Goal: Find contact information: Find contact information

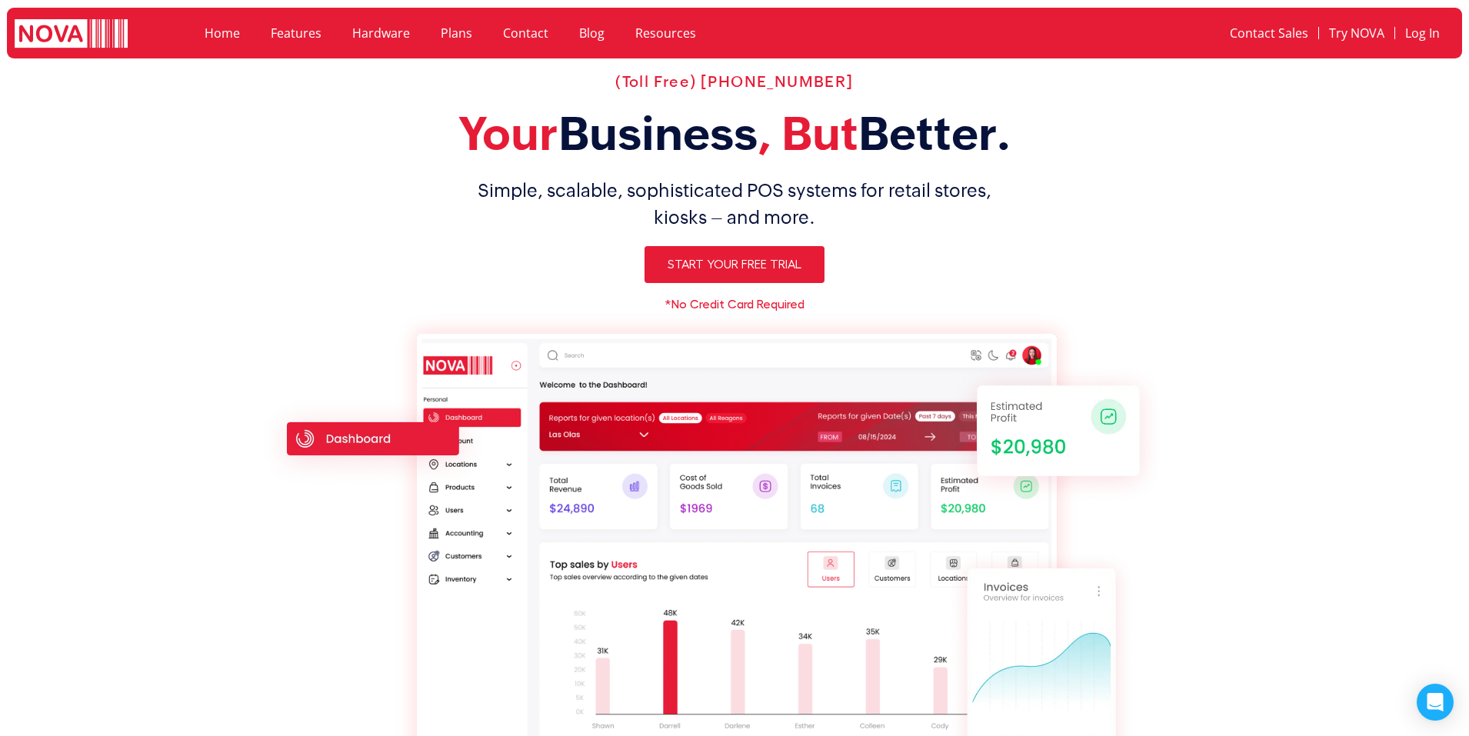
click at [904, 211] on h1 "Simple, scalable, sophisticated POS systems for retail stores, kiosks – and mor…" at bounding box center [734, 204] width 955 height 54
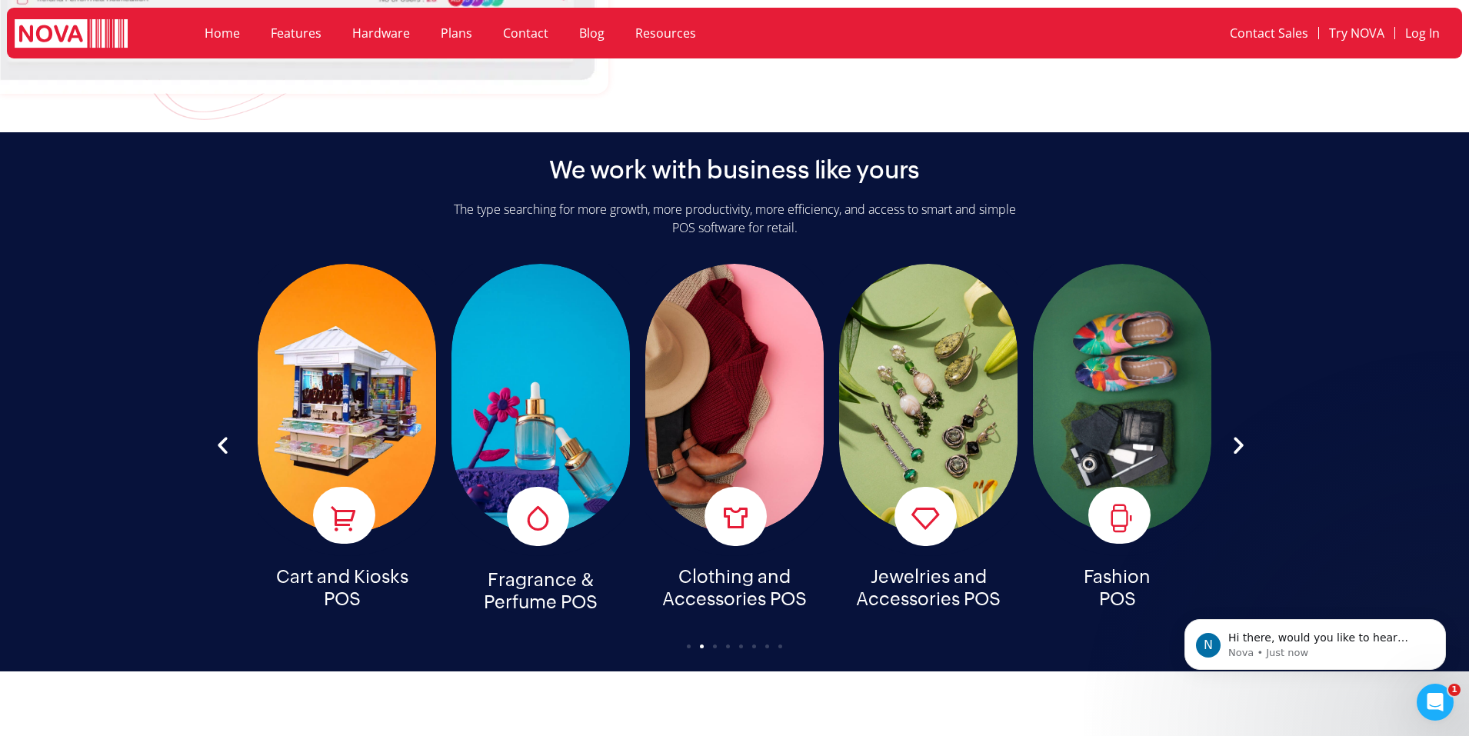
scroll to position [3794, 0]
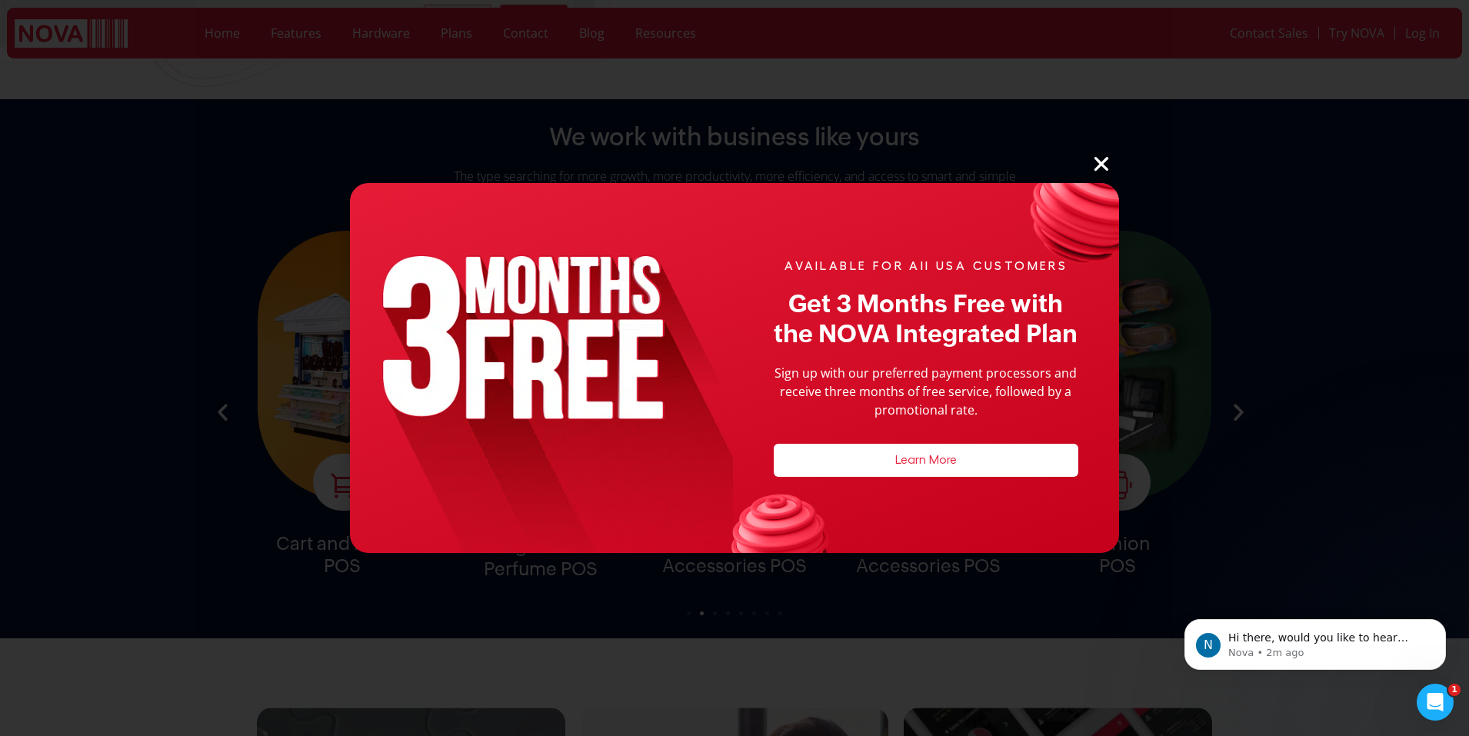
click at [1093, 162] on icon "Close" at bounding box center [1101, 164] width 20 height 20
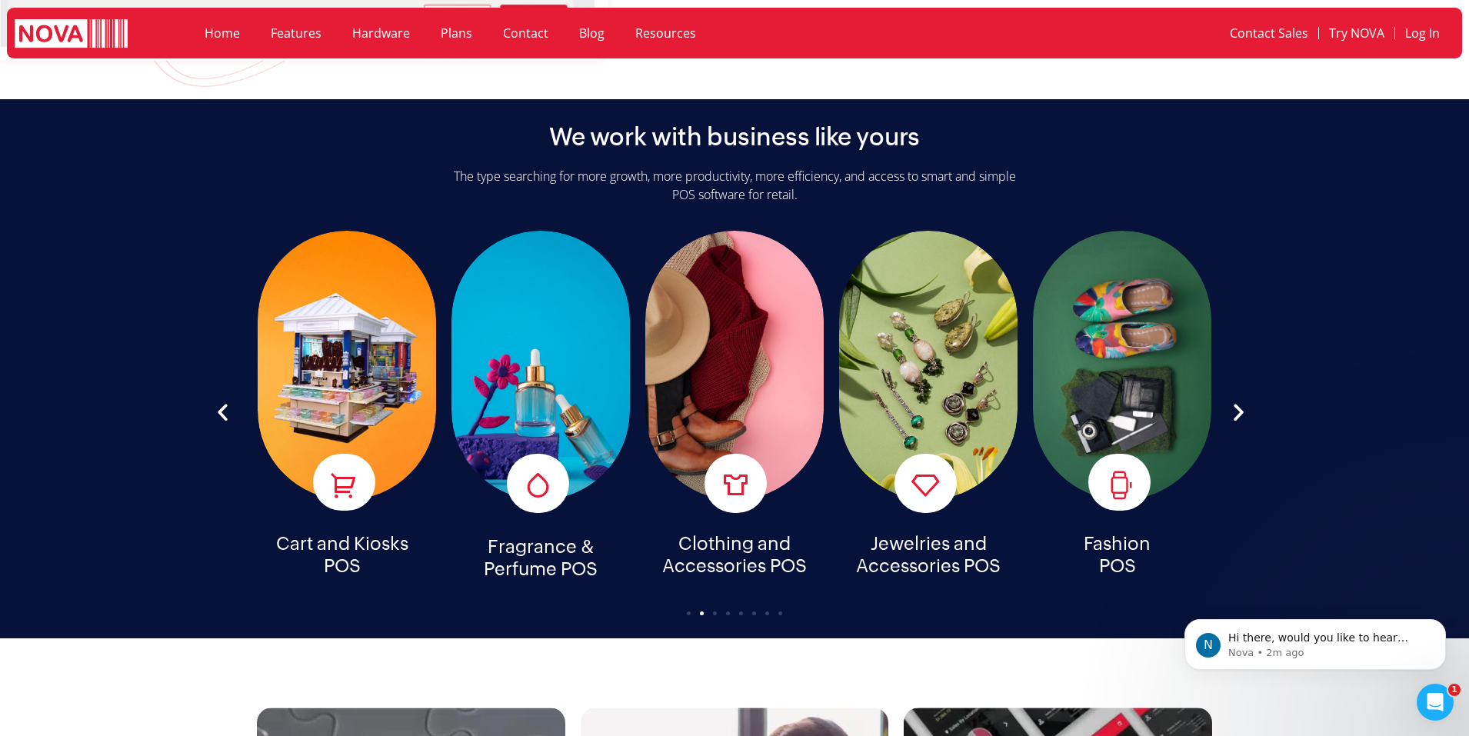
click at [735, 187] on div "The type searching for more growth, more productivity, more efficiency, and acc…" at bounding box center [735, 191] width 570 height 48
click at [743, 177] on div "The type searching for more growth, more productivity, more efficiency, and acc…" at bounding box center [735, 191] width 570 height 48
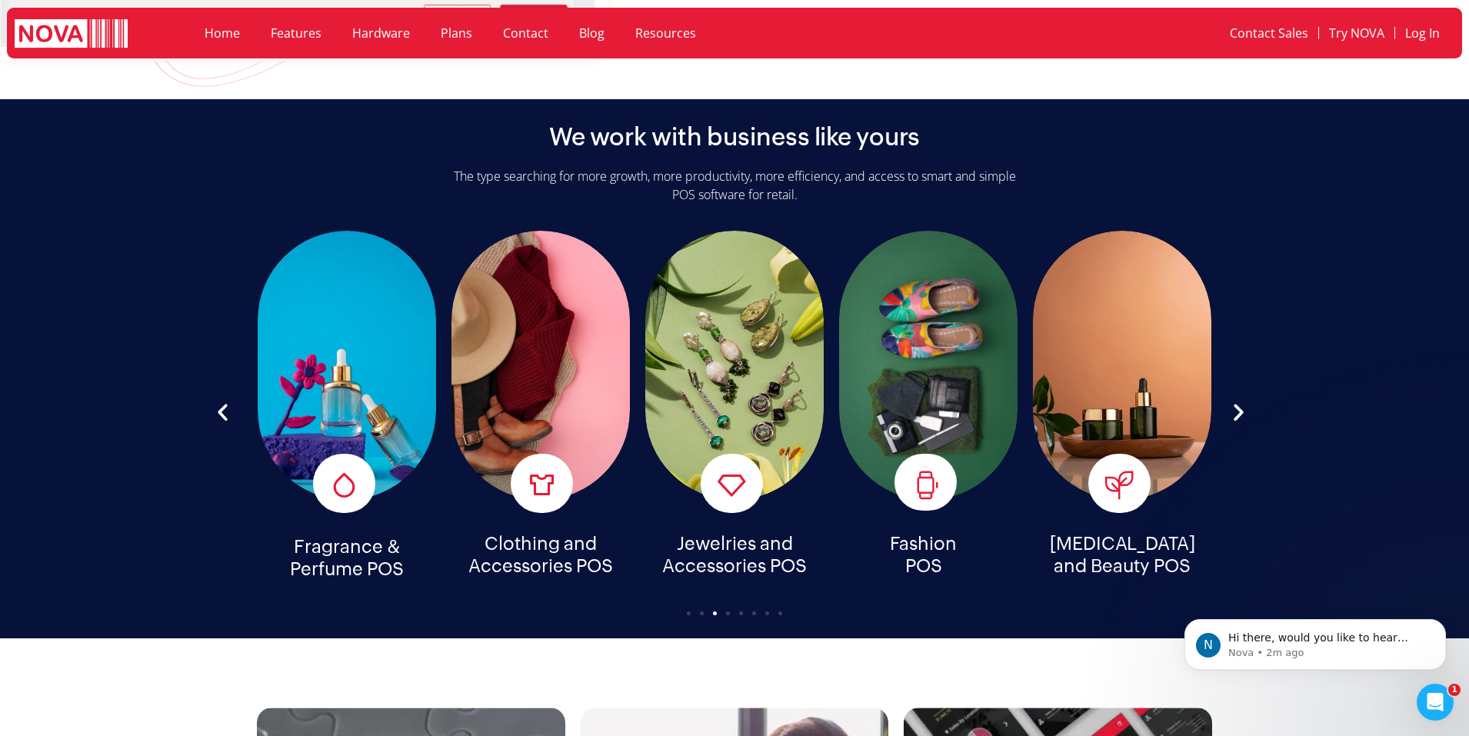
click at [721, 128] on h2 "We work with business like yours" at bounding box center [734, 136] width 371 height 29
click at [726, 136] on div "We work with business like yours The type searching for more growth, more produ…" at bounding box center [735, 368] width 1000 height 539
click at [723, 135] on div "We work with business like yours The type searching for more growth, more produ…" at bounding box center [735, 368] width 1000 height 539
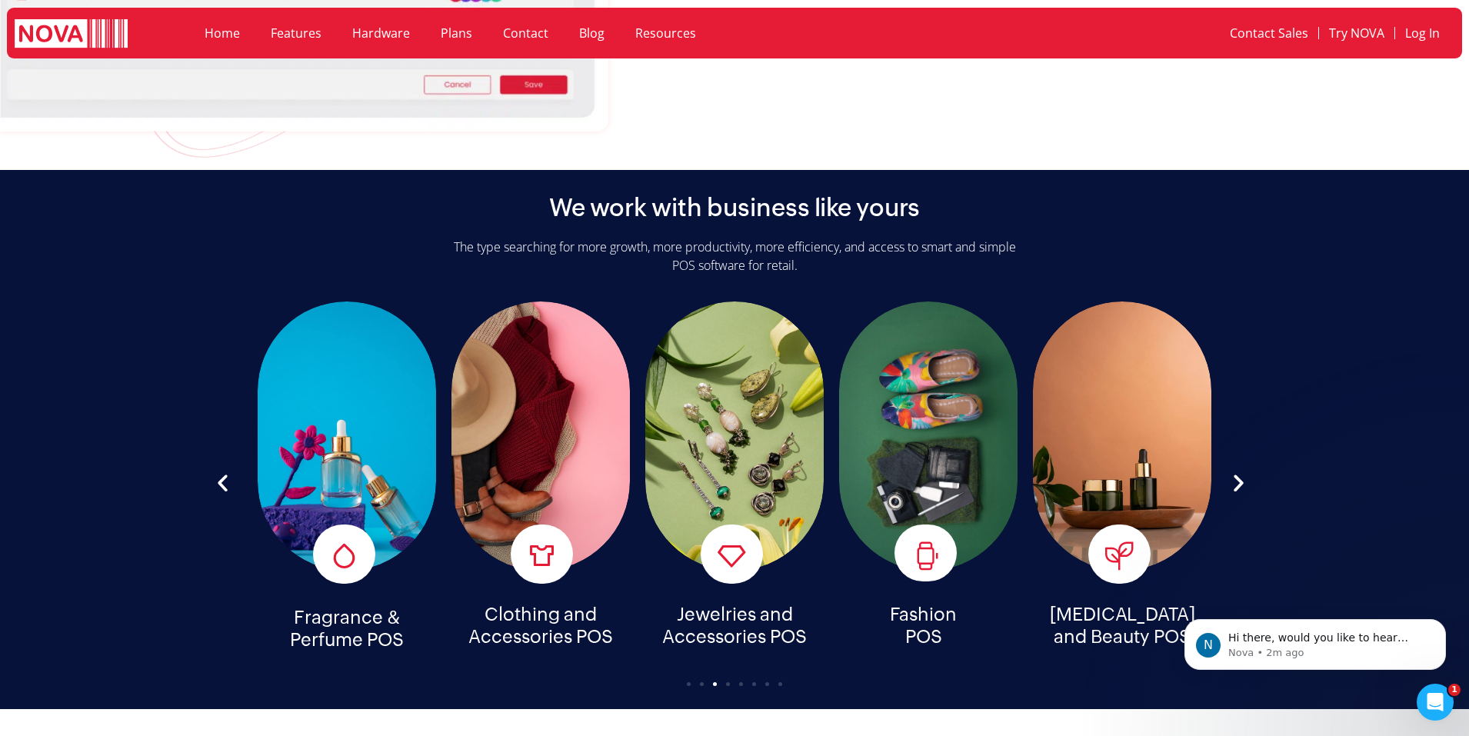
scroll to position [3691, 0]
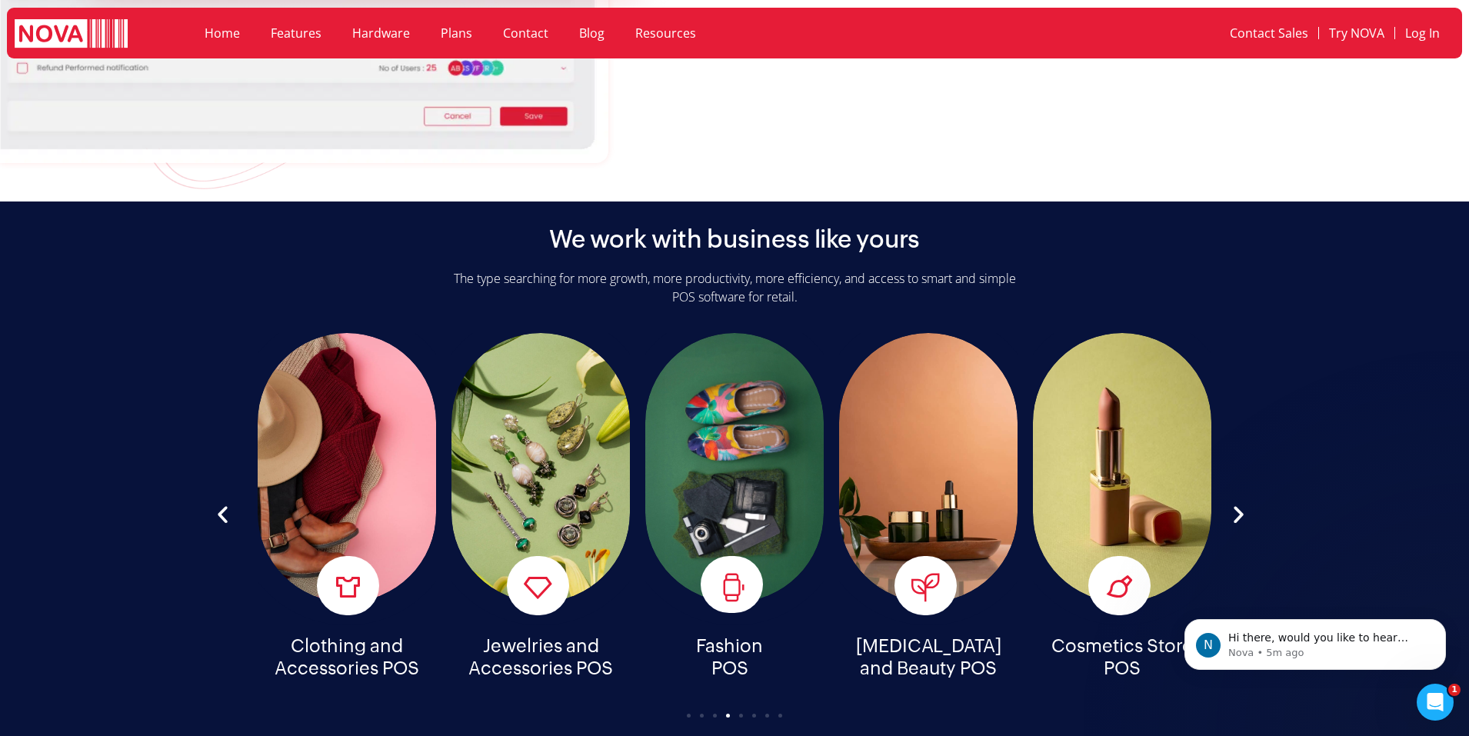
click at [752, 201] on div "We work with business like yours The type searching for more growth, more produ…" at bounding box center [735, 470] width 1000 height 539
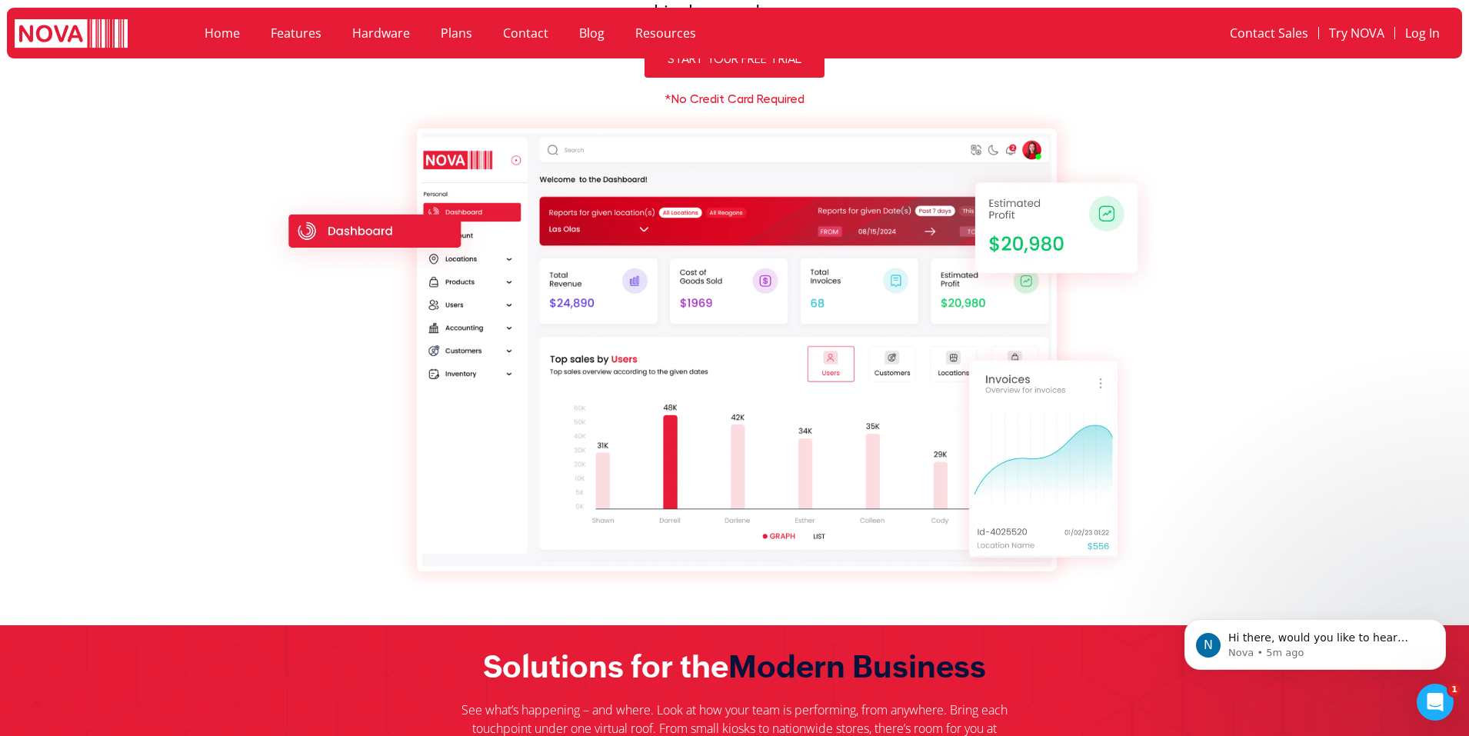
scroll to position [0, 0]
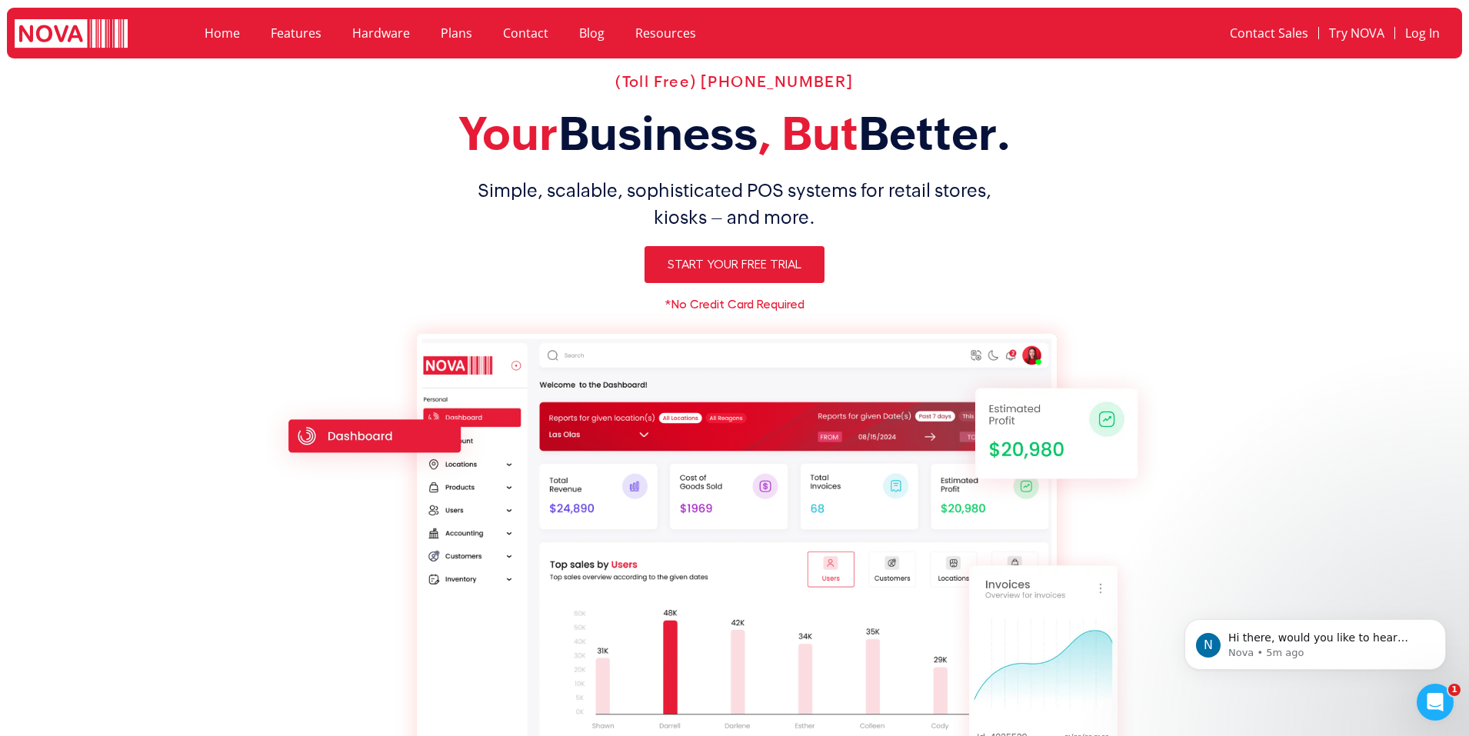
click at [734, 339] on img at bounding box center [737, 555] width 640 height 443
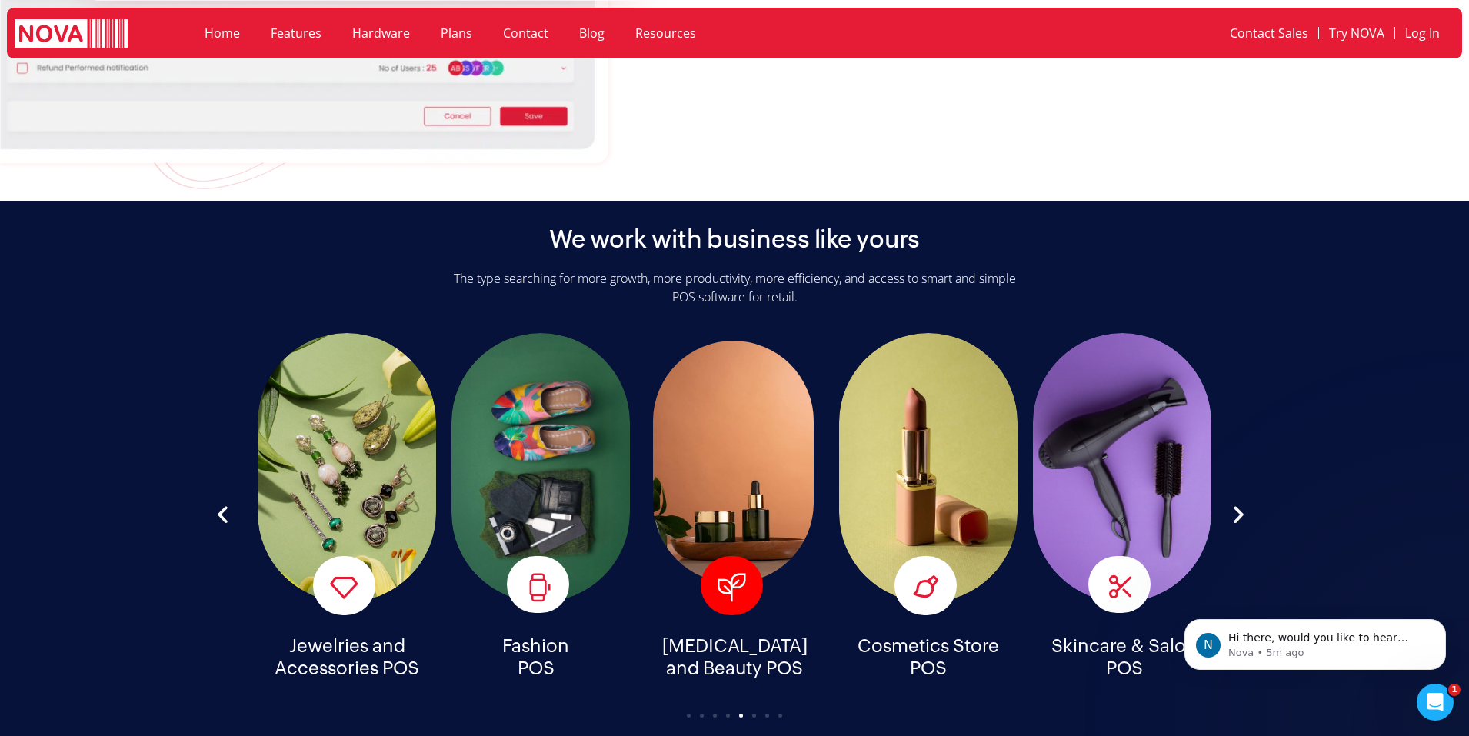
scroll to position [3794, 0]
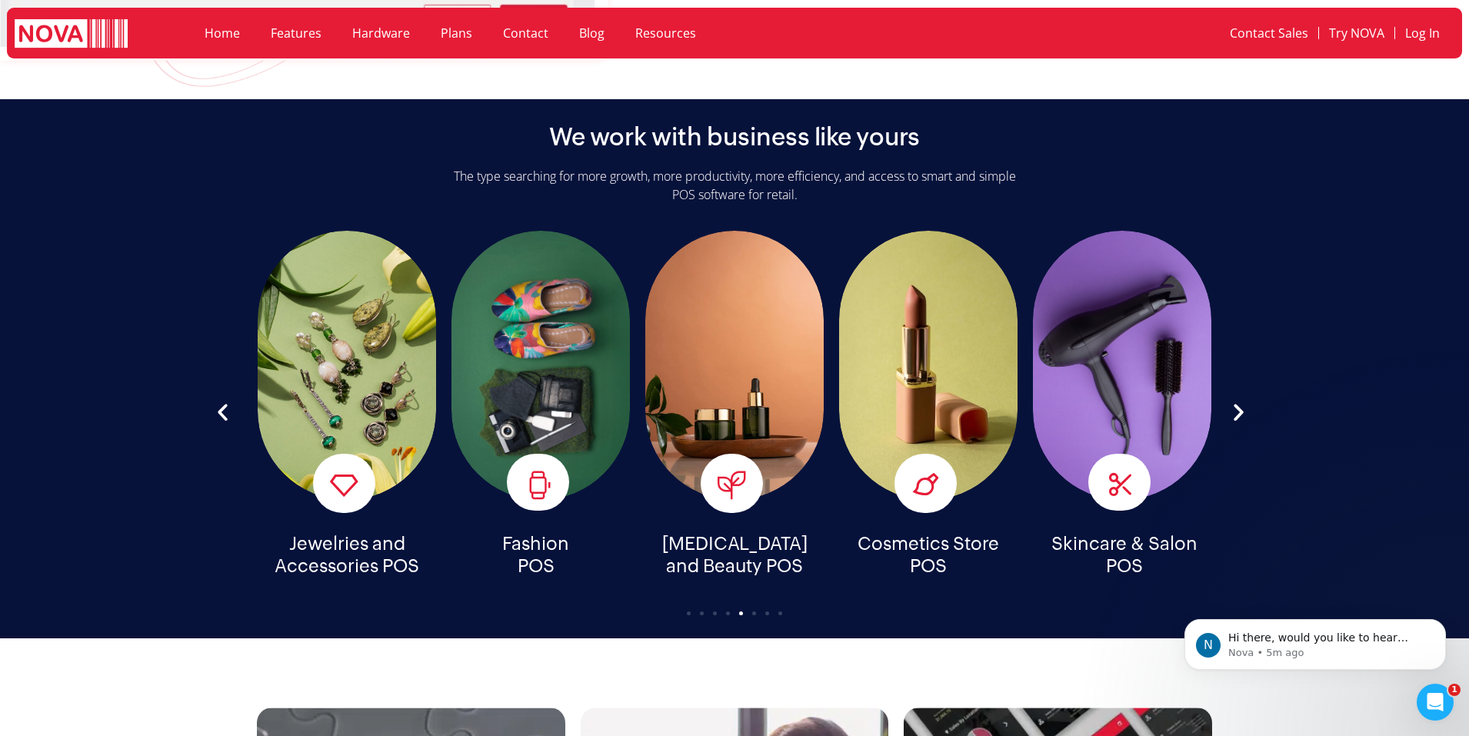
click at [724, 193] on div "The type searching for more growth, more productivity, more efficiency, and acc…" at bounding box center [735, 191] width 570 height 48
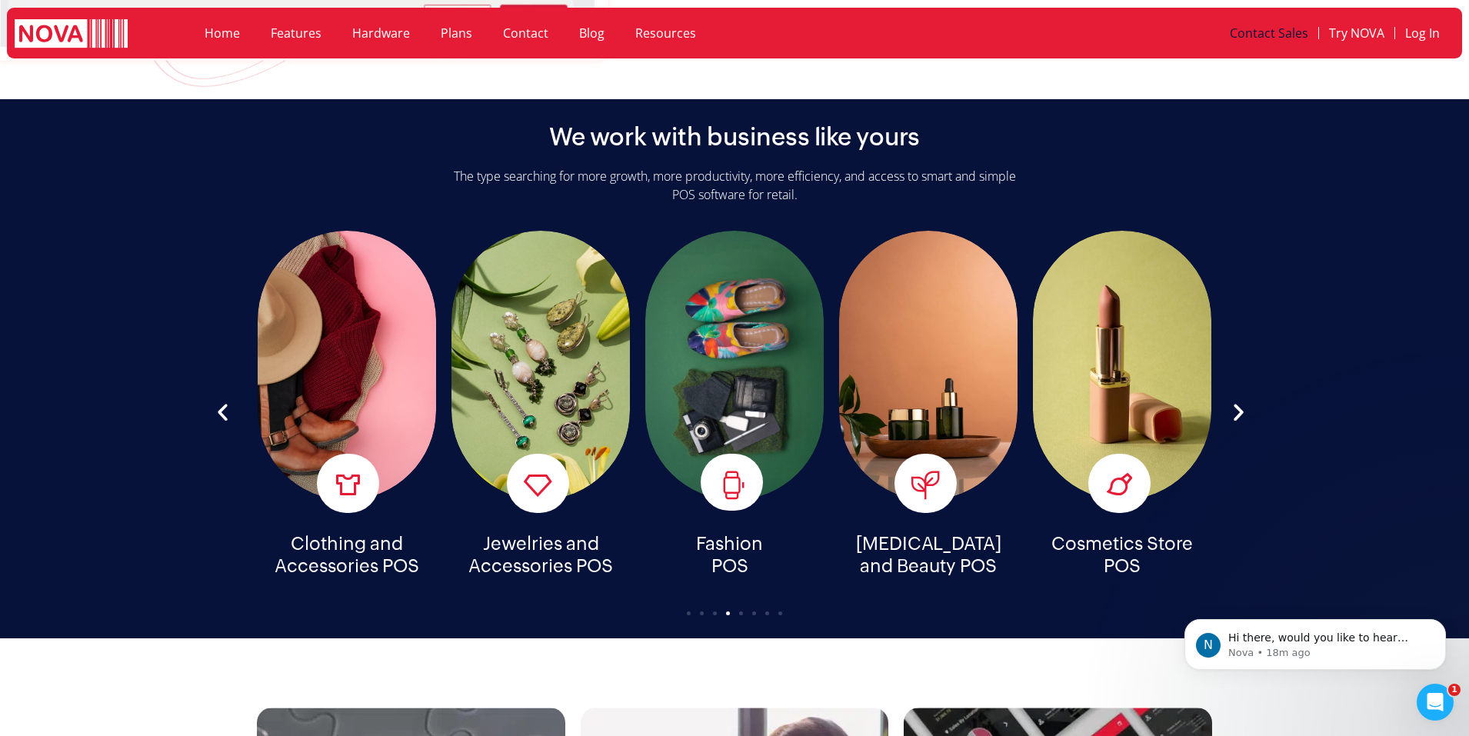
click at [1250, 40] on link "Contact Sales" at bounding box center [1269, 32] width 98 height 35
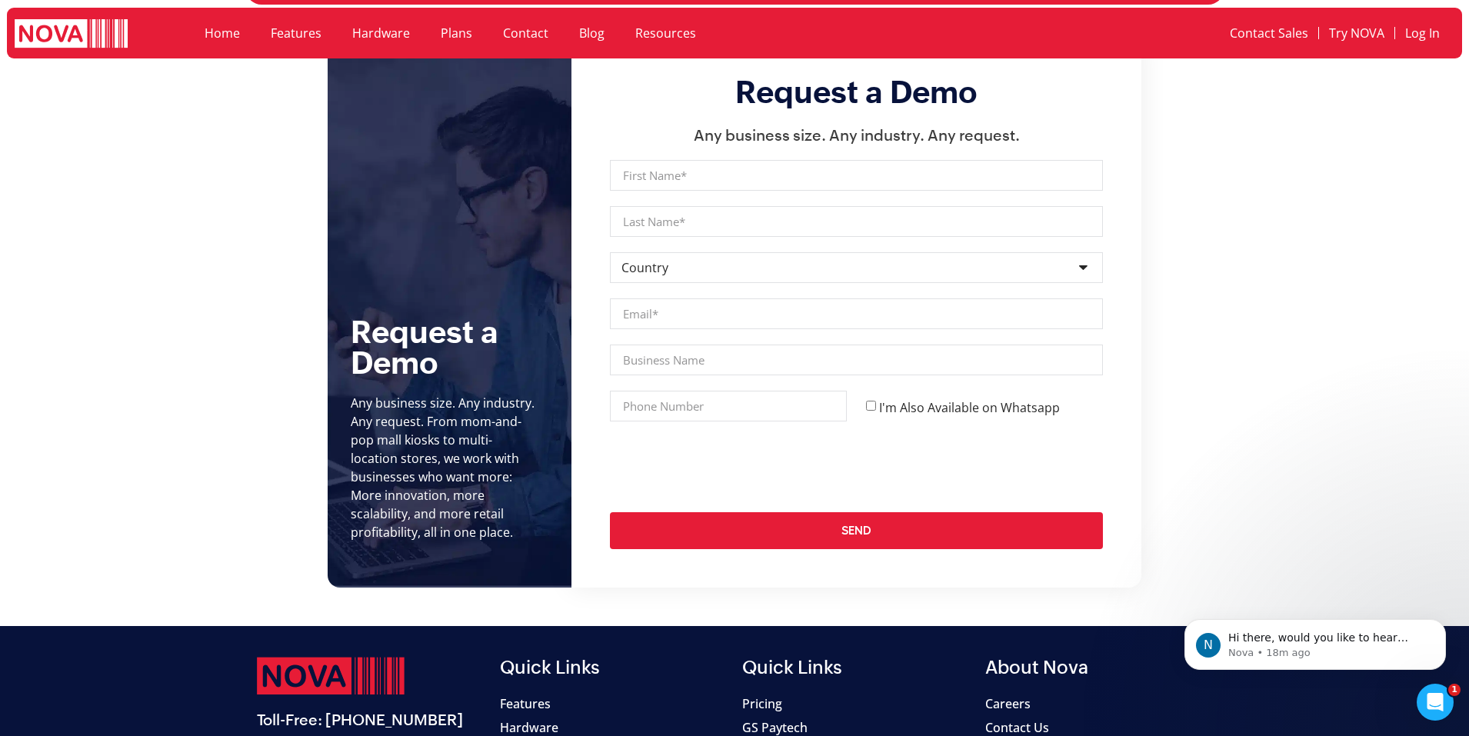
scroll to position [6064, 0]
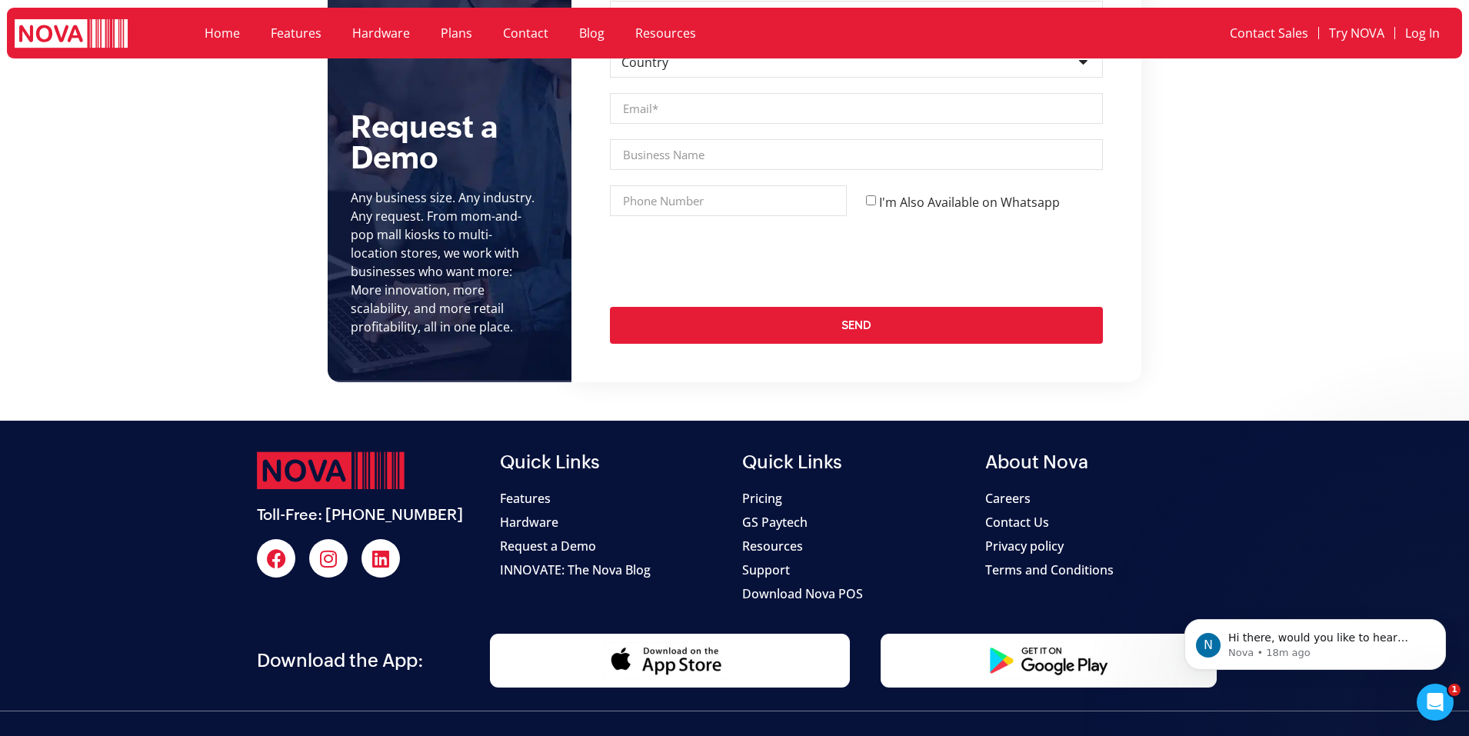
click at [530, 35] on link "Contact" at bounding box center [526, 32] width 76 height 35
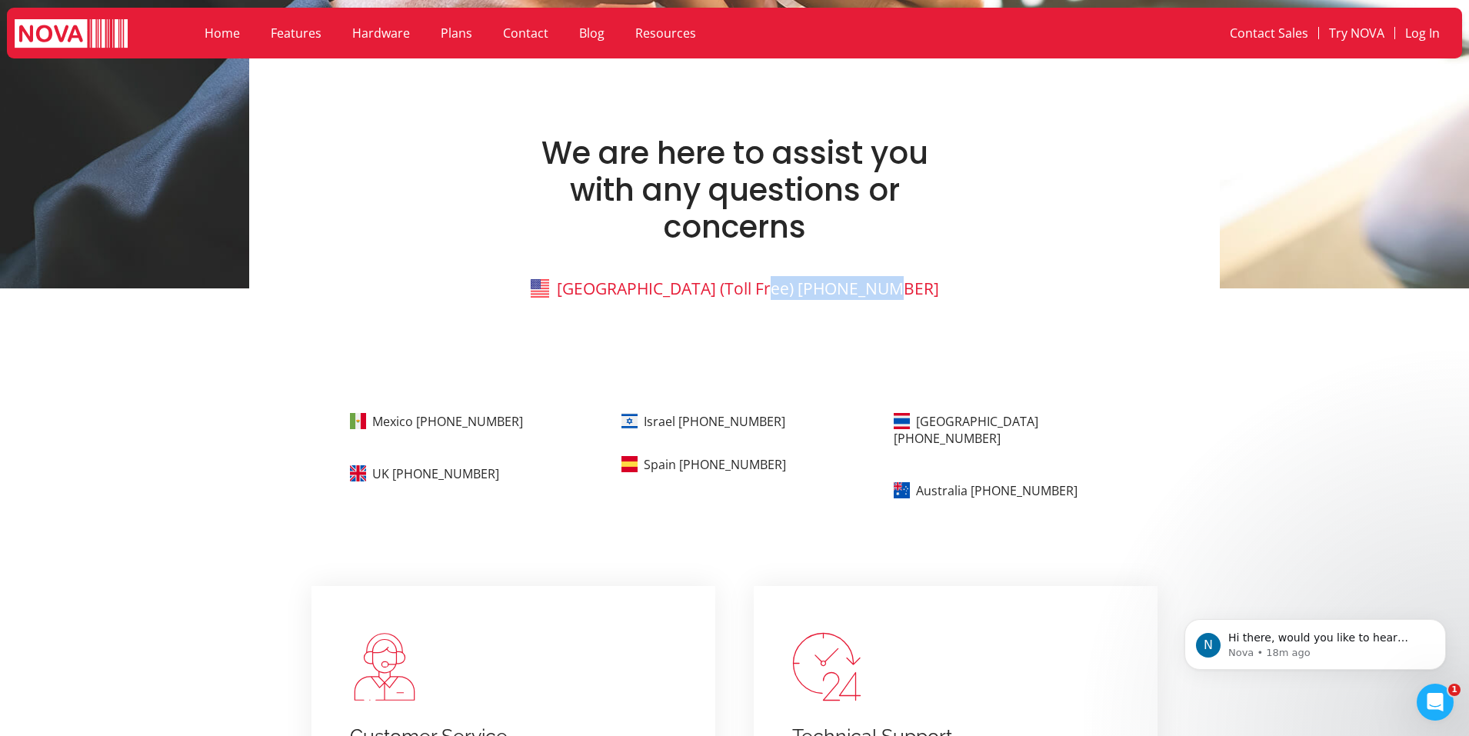
drag, startPoint x: 523, startPoint y: 267, endPoint x: 414, endPoint y: 269, distance: 108.5
click at [511, 276] on p "United States (Toll Free) 1-888-370-6682" at bounding box center [734, 288] width 446 height 24
copy link "[PHONE_NUMBER]"
click at [744, 246] on div "We are here to assist you with any questions or concerns United States (Toll Fr…" at bounding box center [734, 222] width 446 height 175
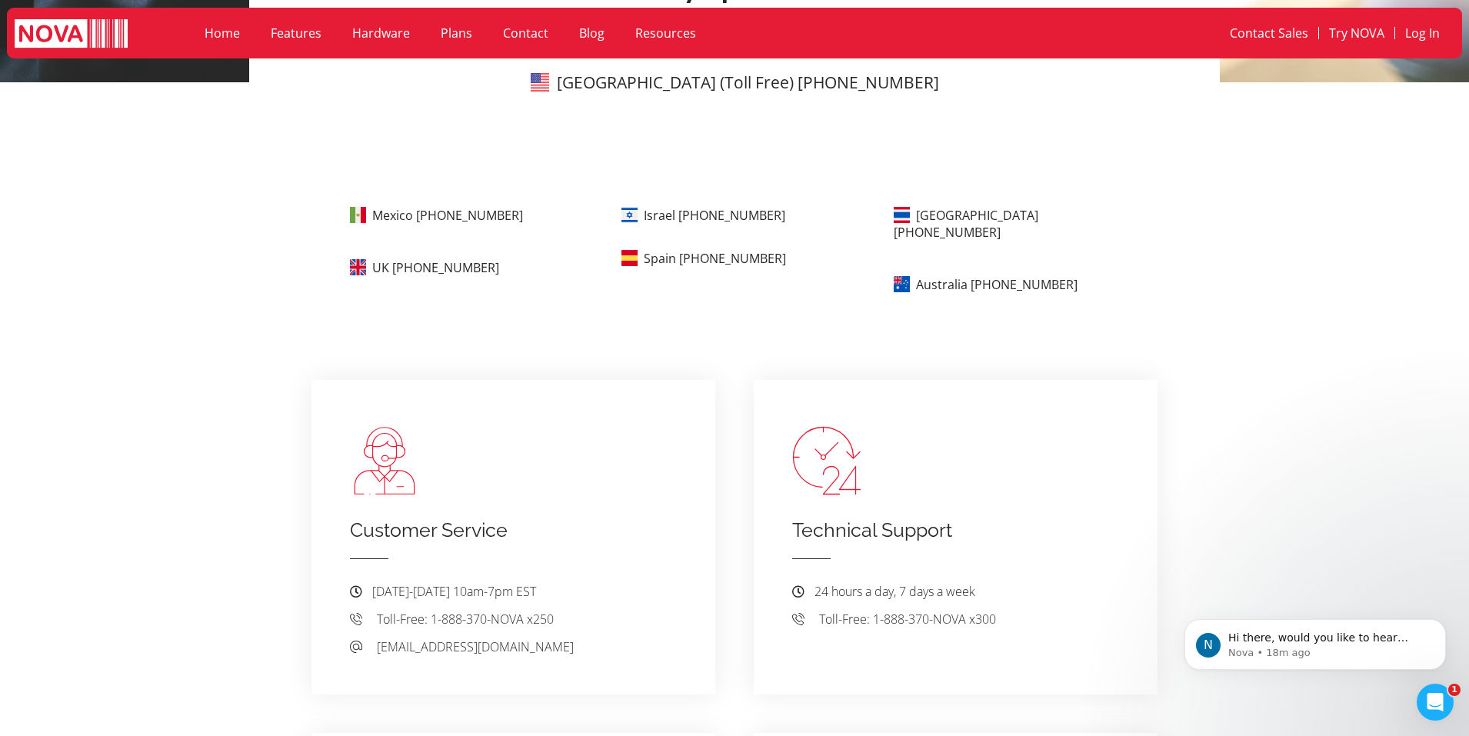
scroll to position [615, 0]
click at [419, 427] on img at bounding box center [384, 461] width 69 height 69
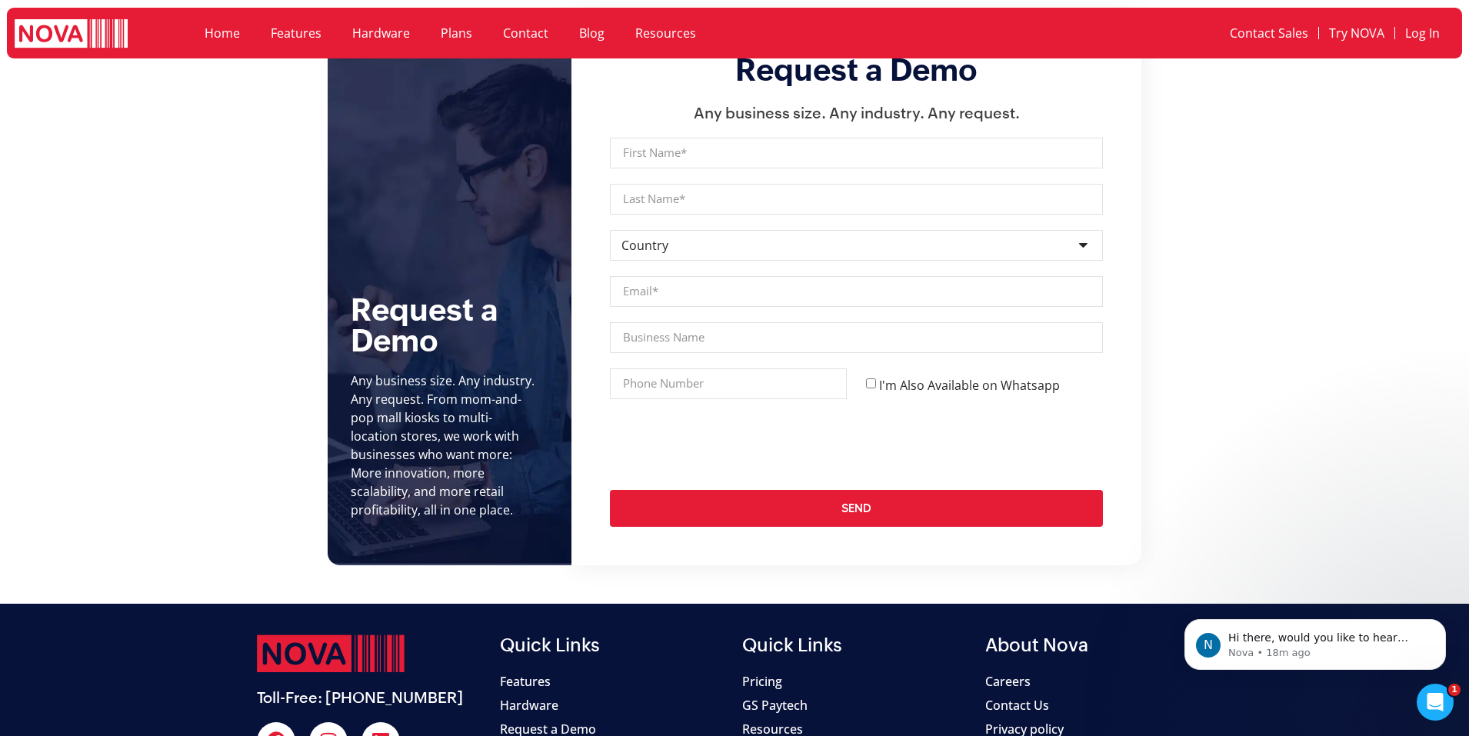
scroll to position [1781, 0]
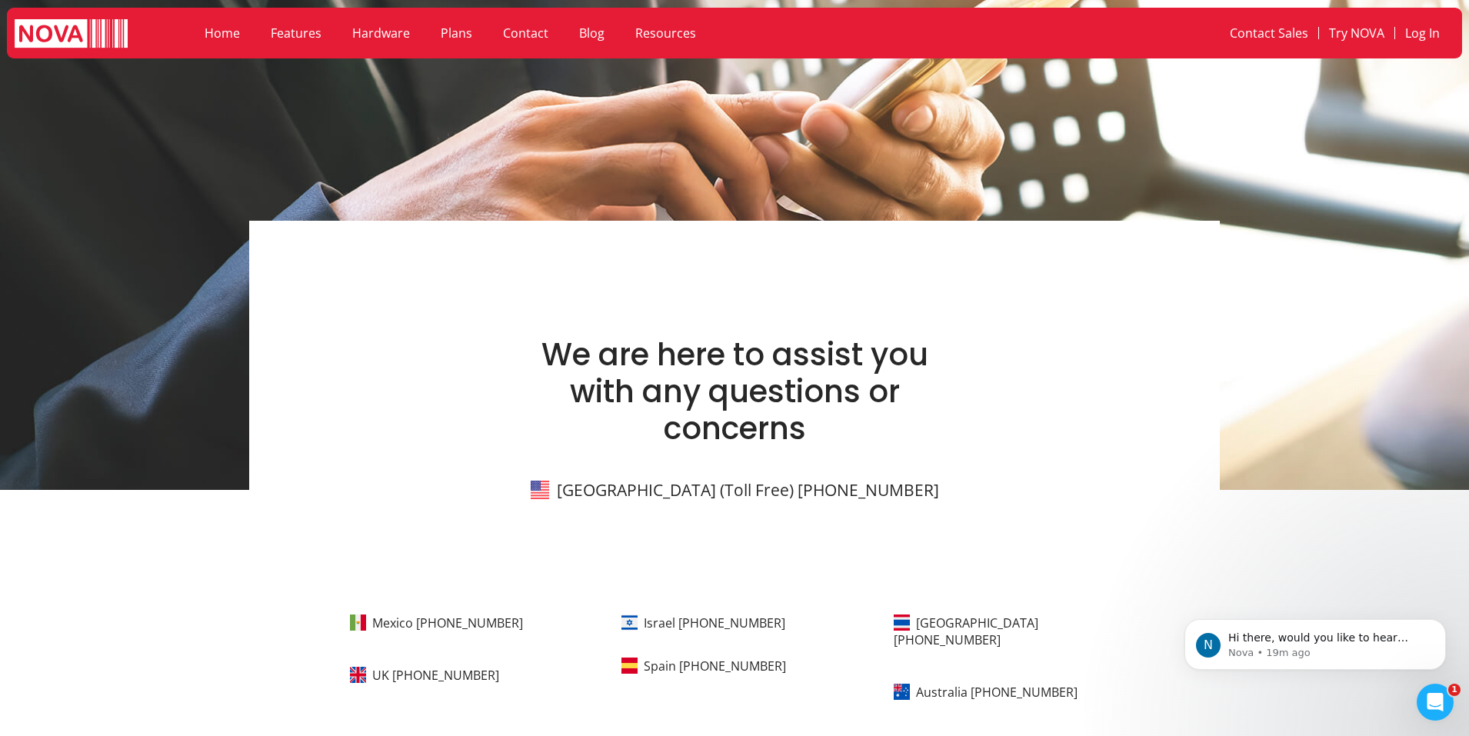
scroll to position [0, 0]
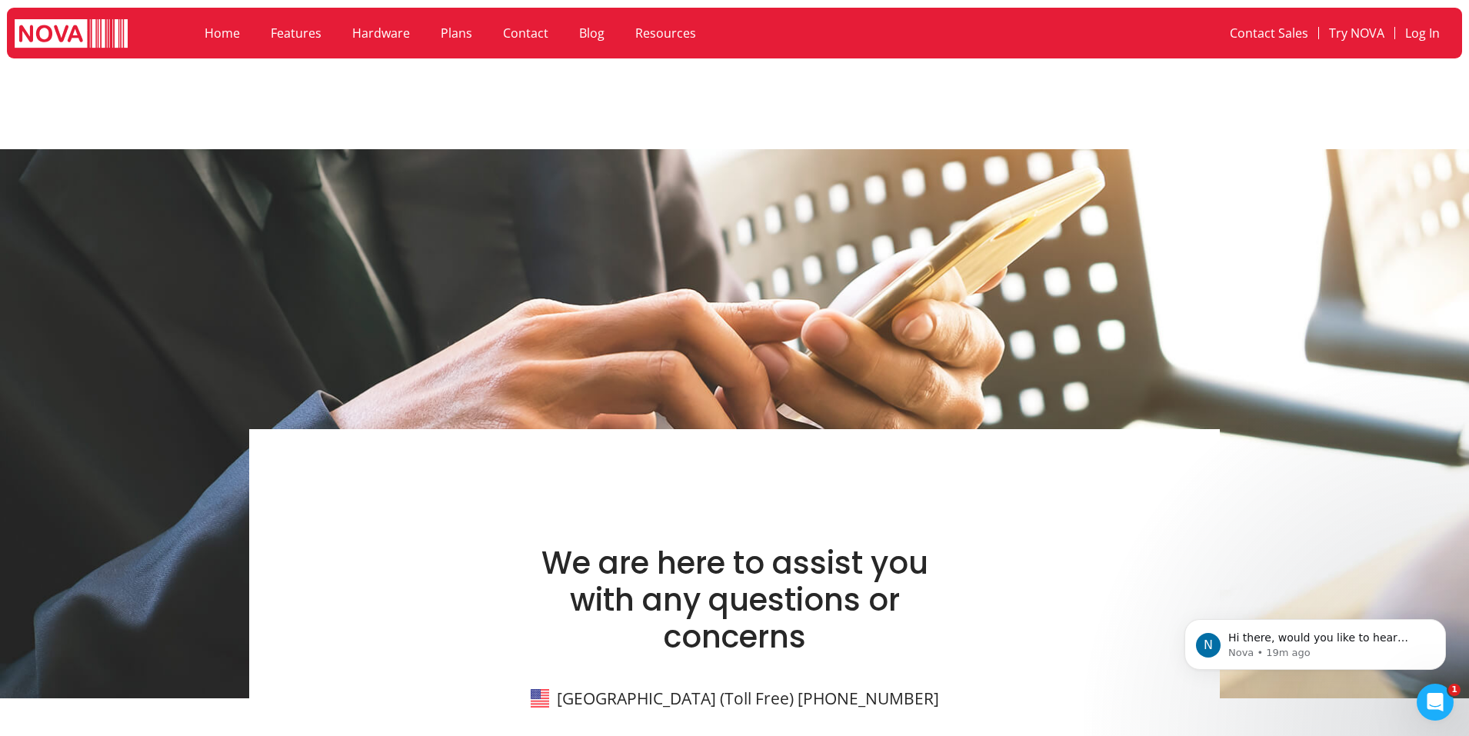
click at [703, 149] on img at bounding box center [734, 423] width 1469 height 549
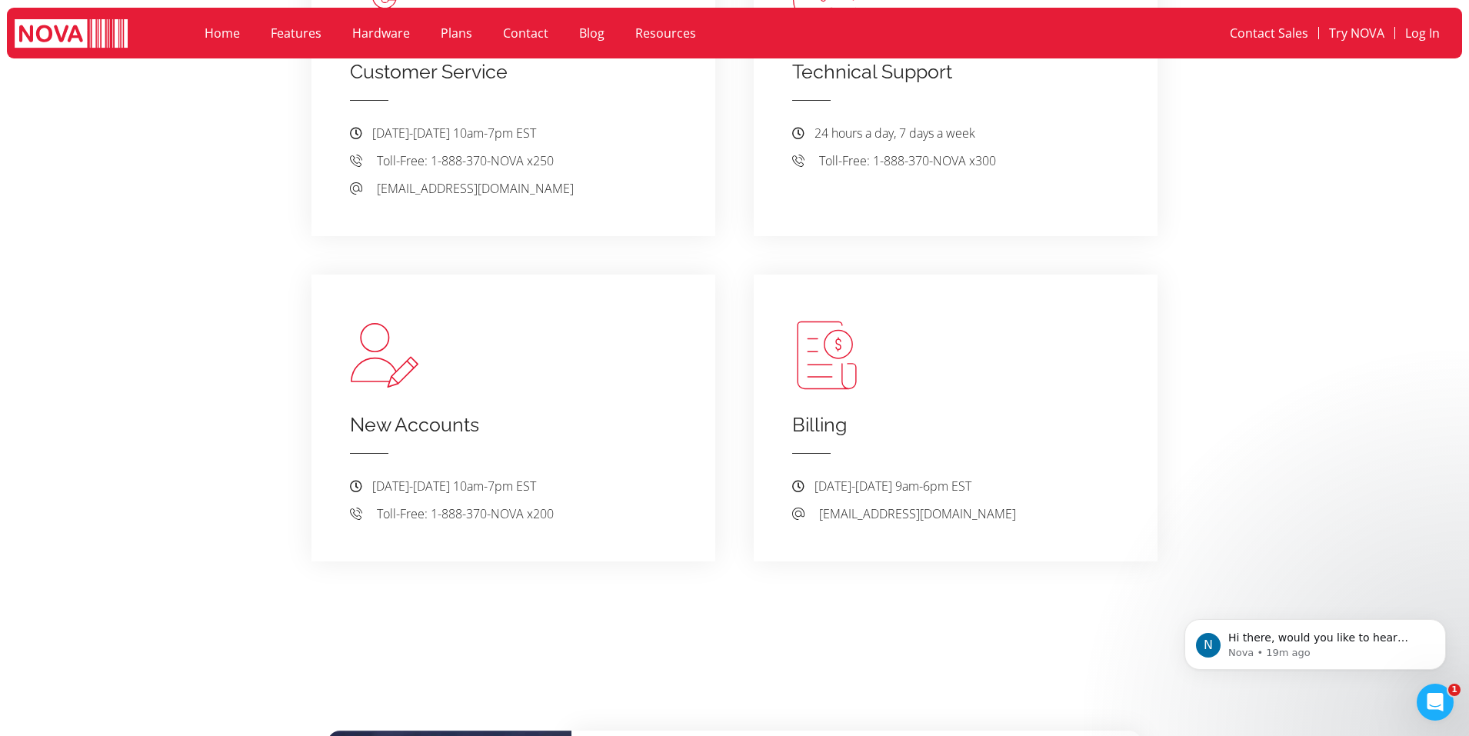
scroll to position [1436, 0]
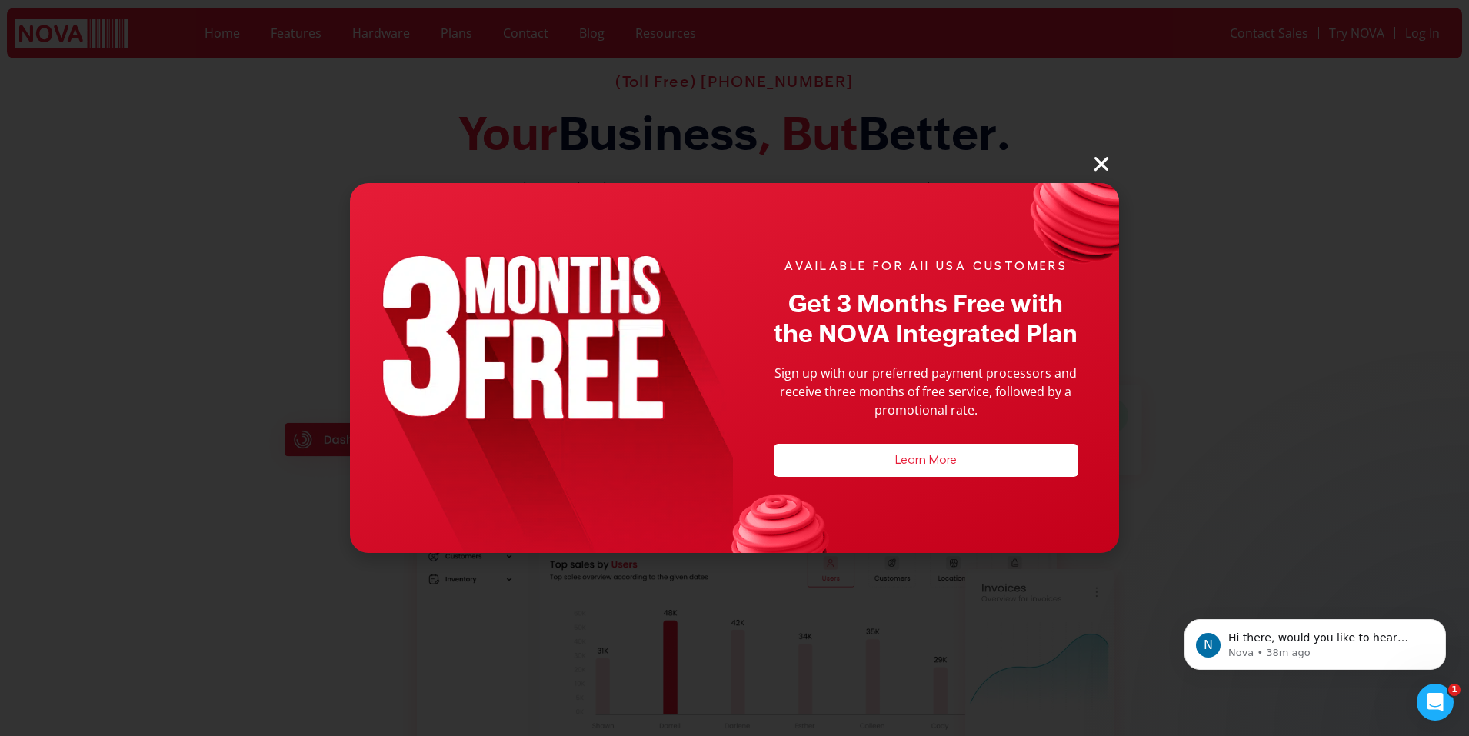
click at [1107, 163] on icon "Close" at bounding box center [1101, 164] width 20 height 20
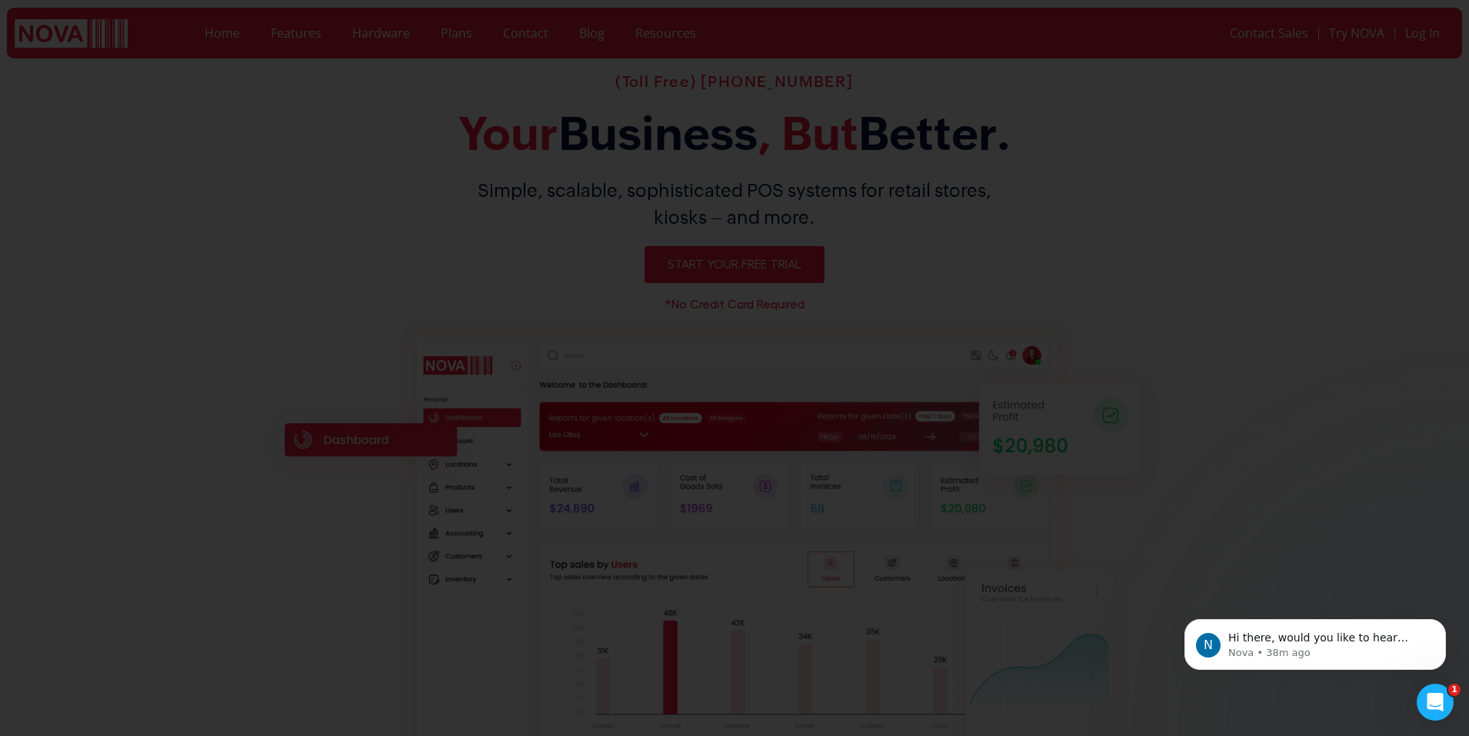
click at [1097, 157] on icon "Close" at bounding box center [1101, 164] width 20 height 20
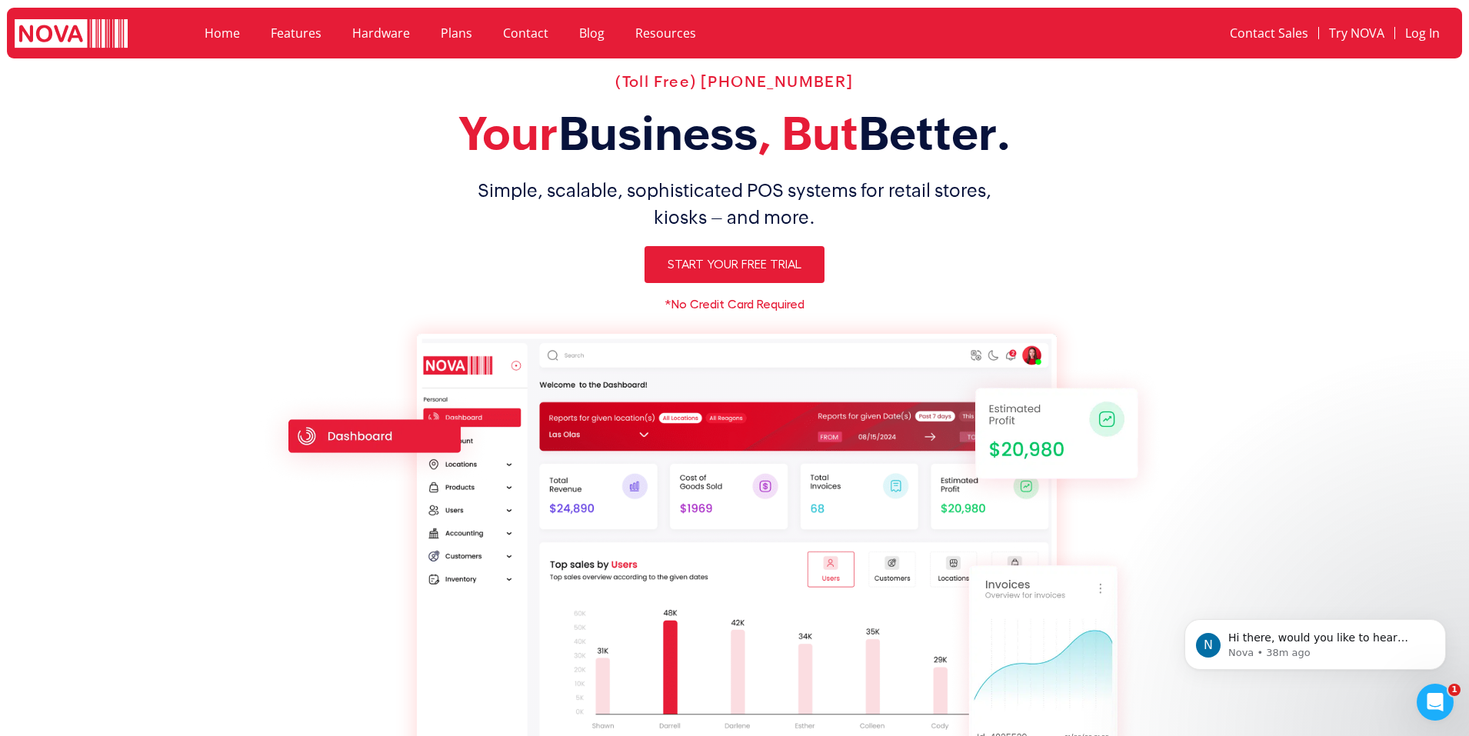
click at [744, 337] on img at bounding box center [737, 555] width 640 height 443
click at [731, 306] on h6 "*No Credit Card Required" at bounding box center [734, 304] width 955 height 12
click at [727, 306] on h6 "*No Credit Card Required" at bounding box center [734, 304] width 955 height 12
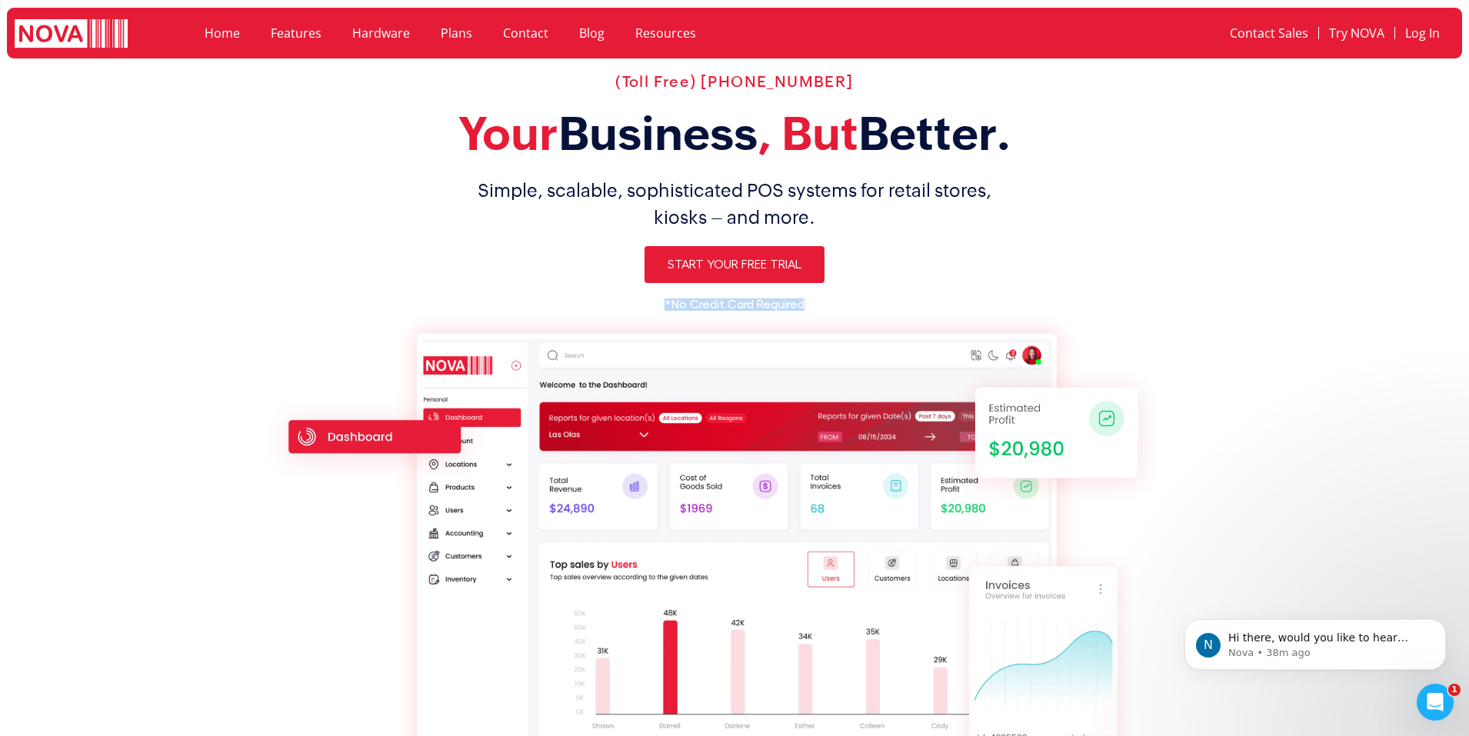
click at [727, 305] on h6 "*No Credit Card Required" at bounding box center [734, 304] width 955 height 12
click at [729, 305] on h6 "*No Credit Card Required" at bounding box center [734, 304] width 955 height 12
drag, startPoint x: 727, startPoint y: 305, endPoint x: 737, endPoint y: 305, distance: 10.0
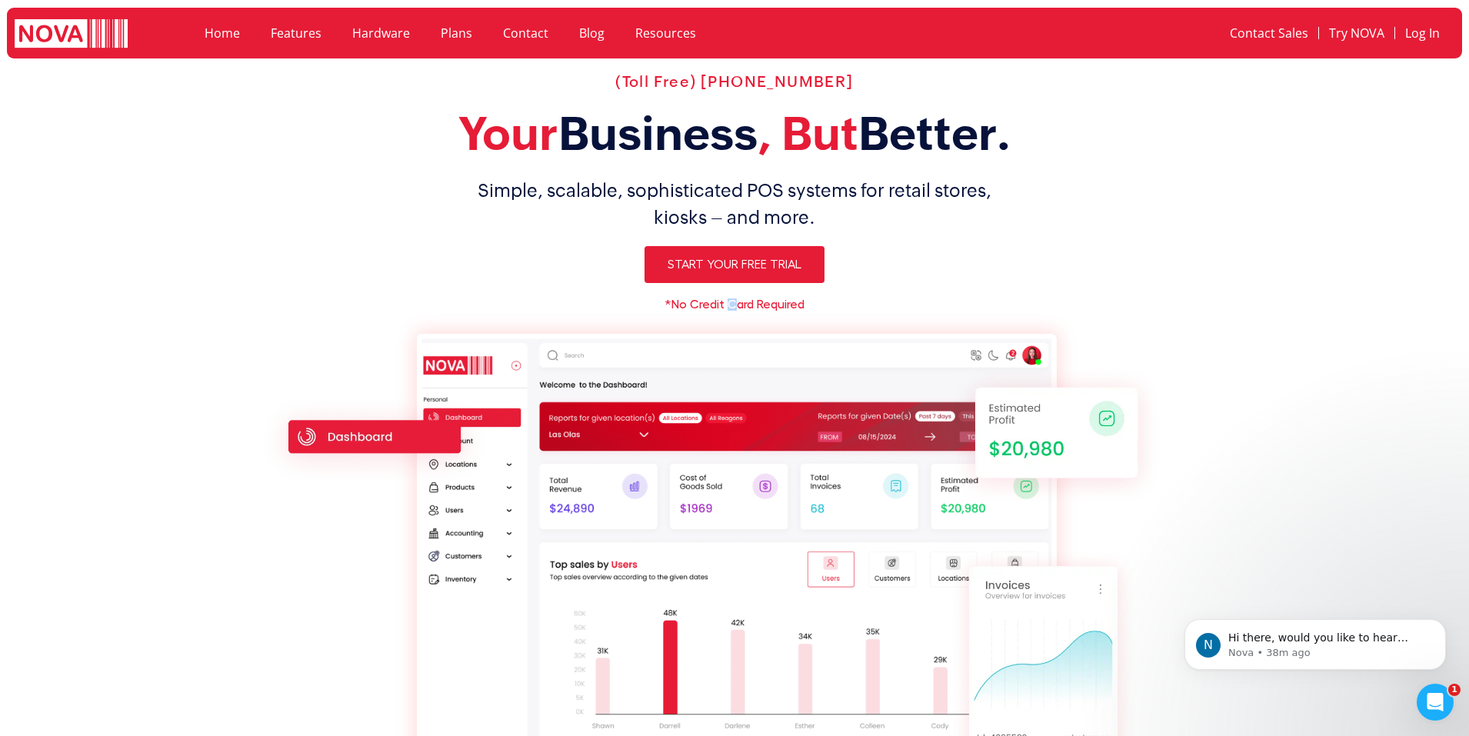
click at [737, 305] on h6 "*No Credit Card Required" at bounding box center [734, 304] width 955 height 12
click at [738, 299] on h6 "*No Credit Card Required" at bounding box center [734, 304] width 955 height 12
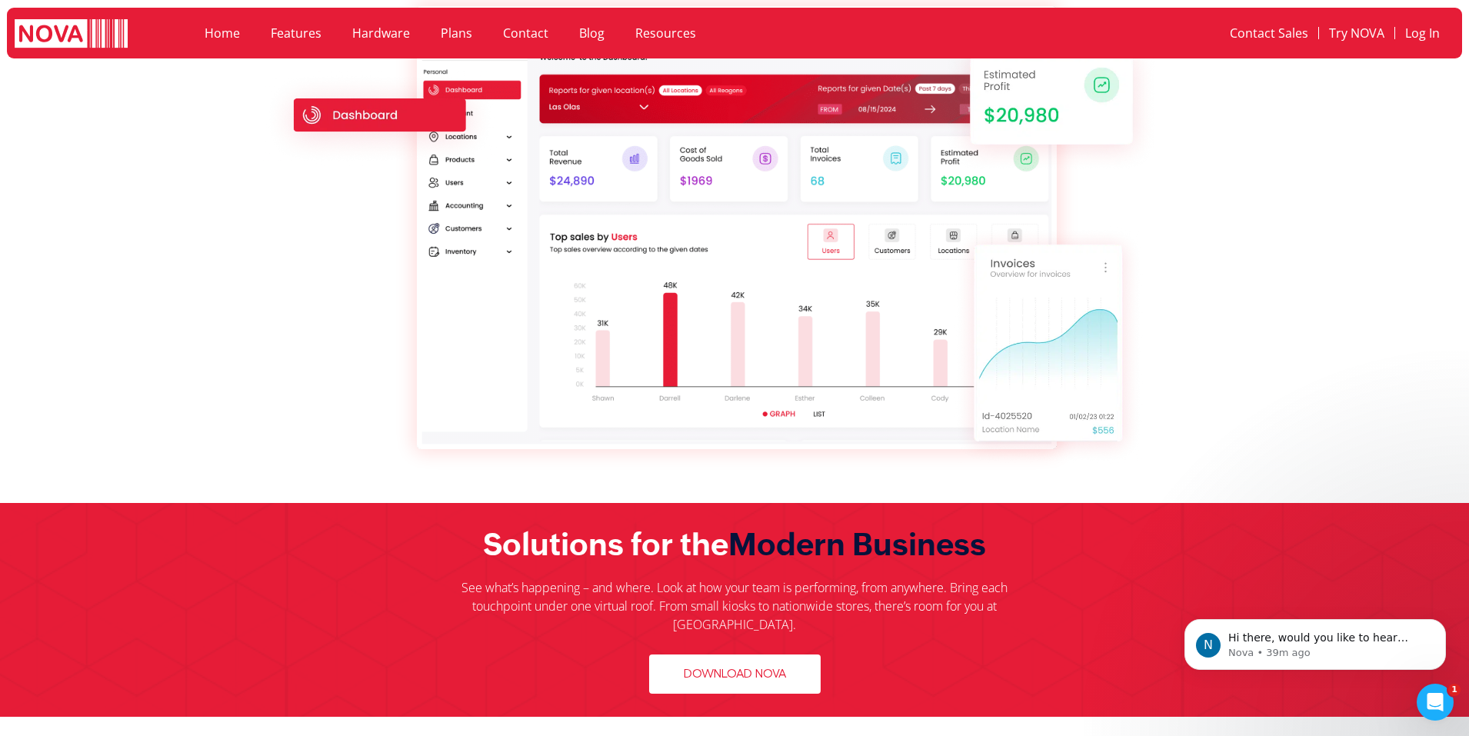
scroll to position [205, 0]
